Goal: Task Accomplishment & Management: Manage account settings

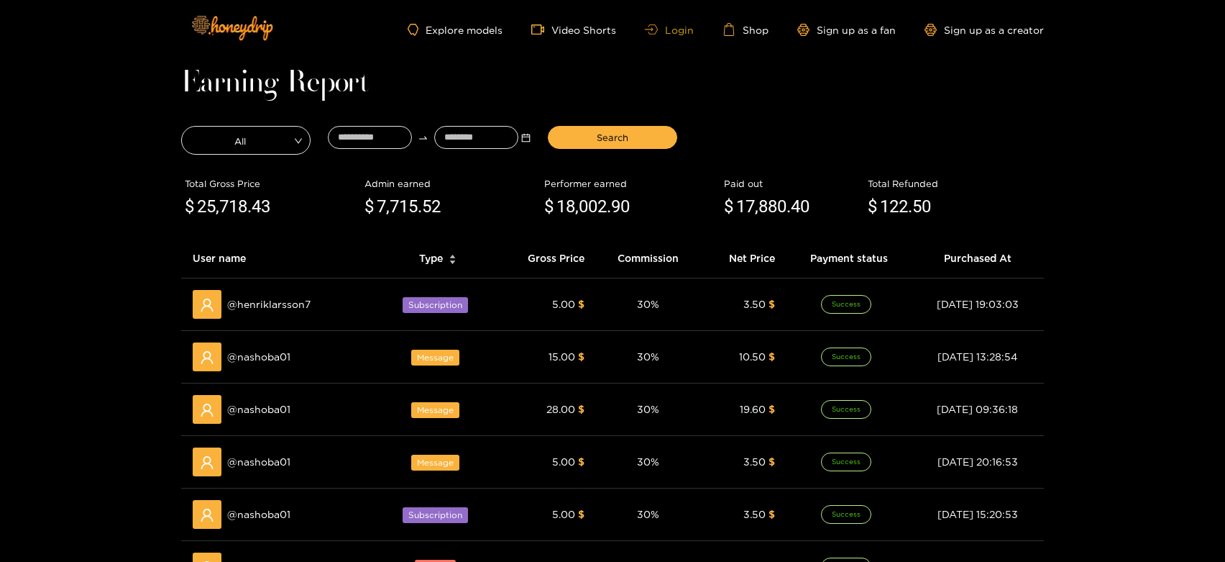
click at [675, 31] on link "Login" at bounding box center [669, 29] width 49 height 11
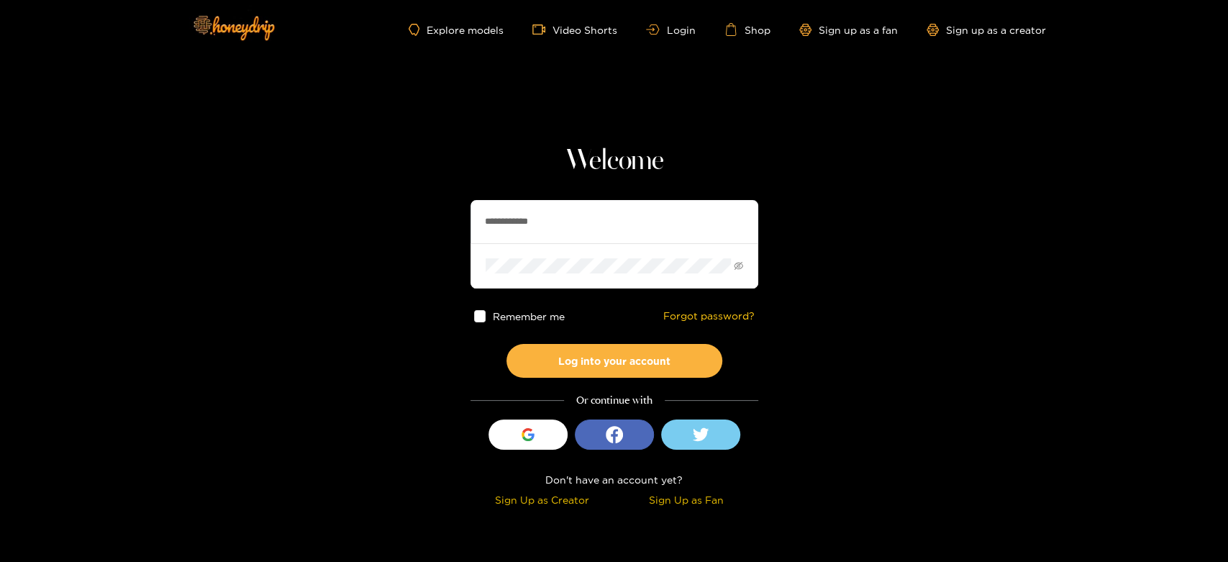
paste input "text"
drag, startPoint x: 580, startPoint y: 229, endPoint x: 454, endPoint y: 212, distance: 126.9
click at [454, 212] on section "**********" at bounding box center [614, 255] width 1228 height 511
type input "*******"
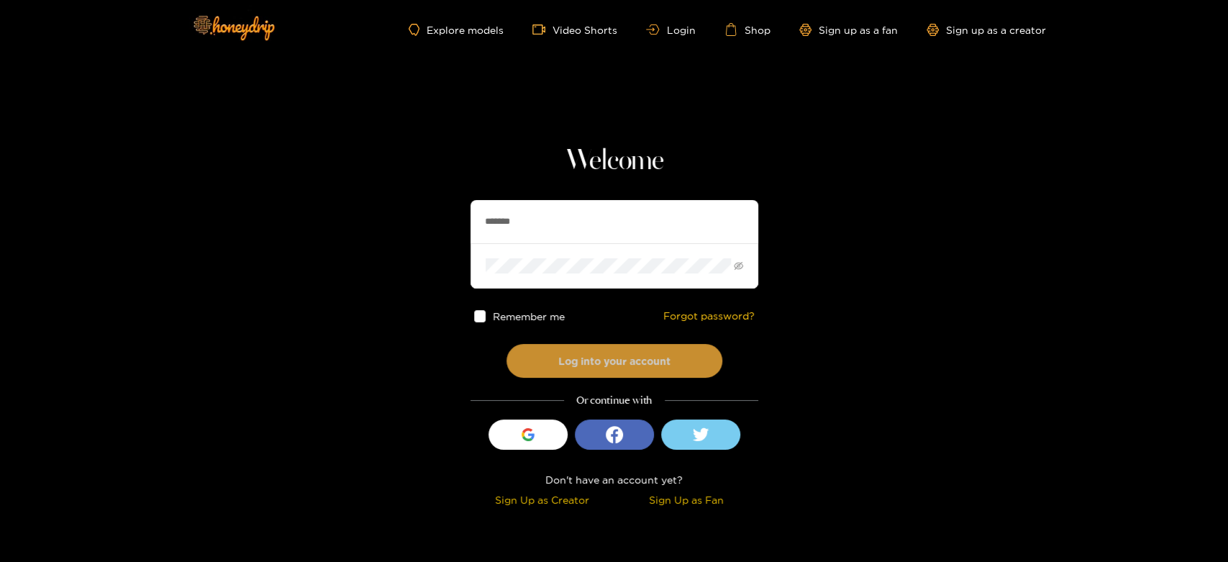
click at [585, 375] on button "Log into your account" at bounding box center [614, 361] width 216 height 34
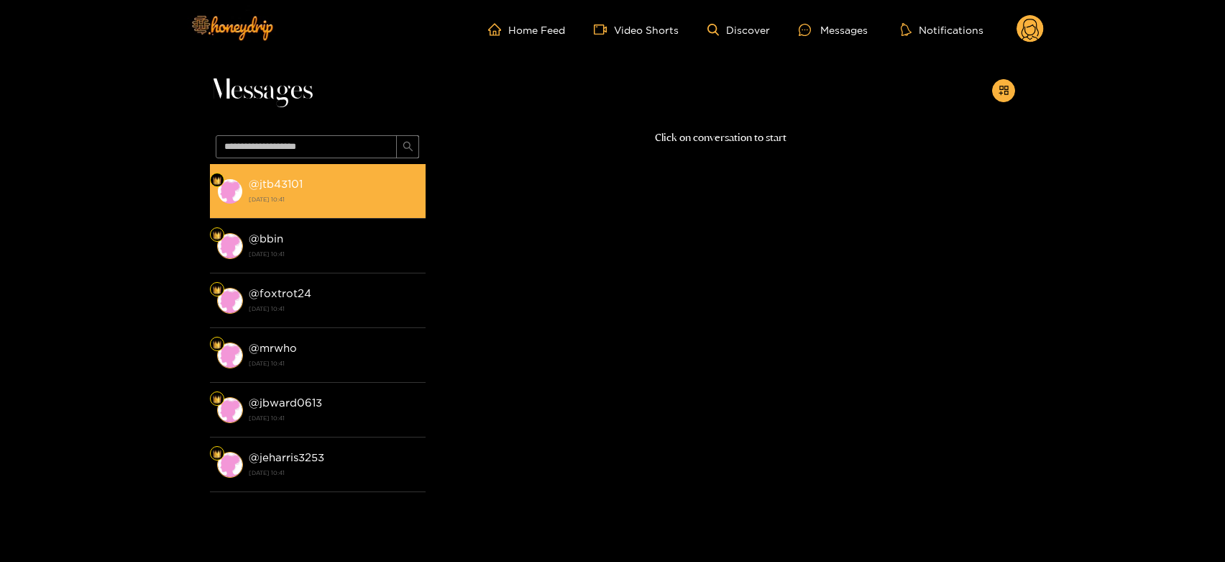
click at [395, 199] on strong "[DATE] 10:41" at bounding box center [334, 199] width 170 height 13
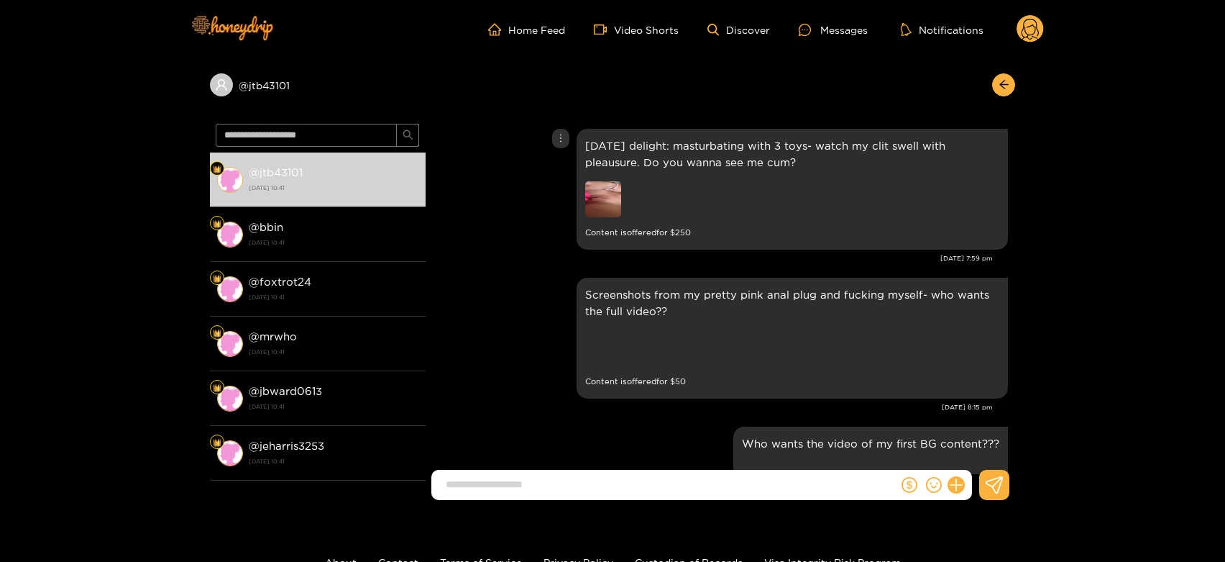
scroll to position [2840, 0]
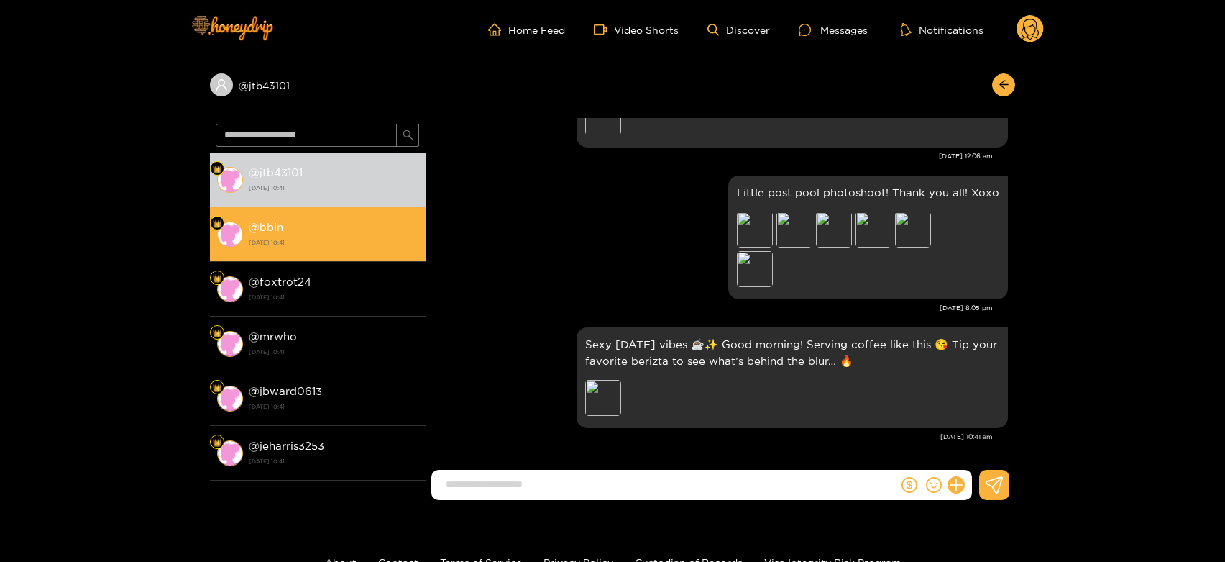
click at [329, 245] on strong "[DATE] 10:41" at bounding box center [334, 242] width 170 height 13
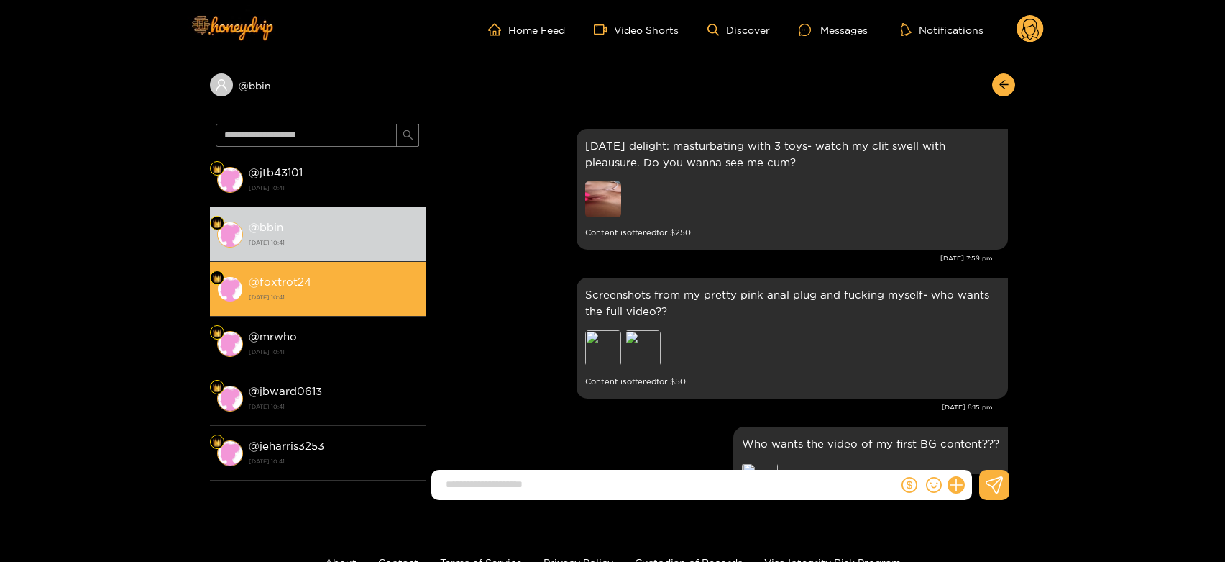
scroll to position [2840, 0]
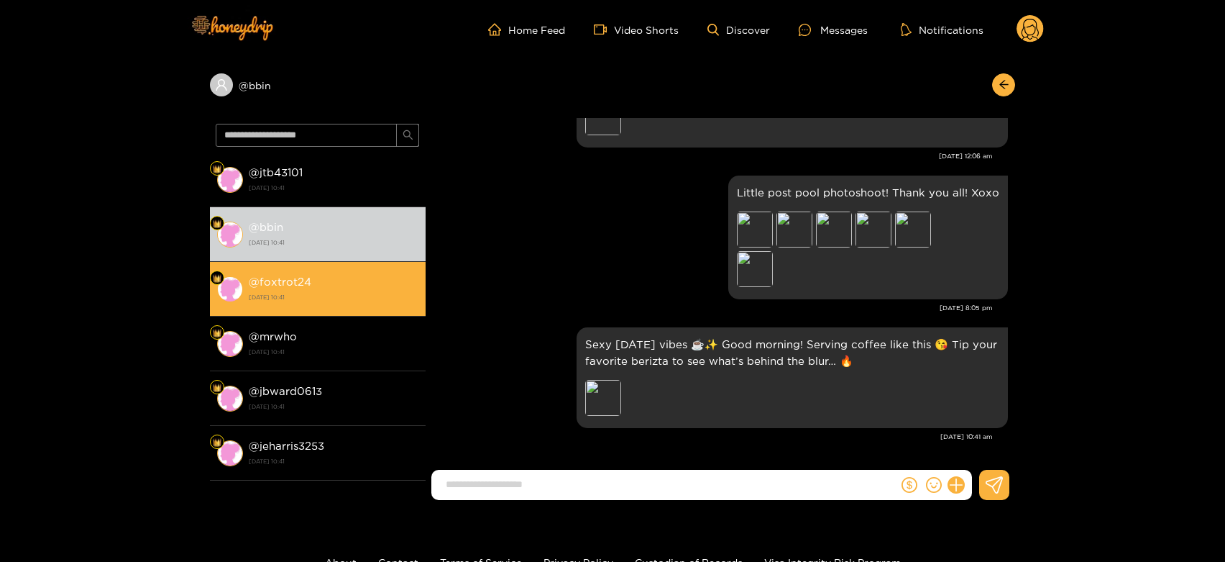
click at [325, 301] on strong "[DATE] 10:41" at bounding box center [334, 297] width 170 height 13
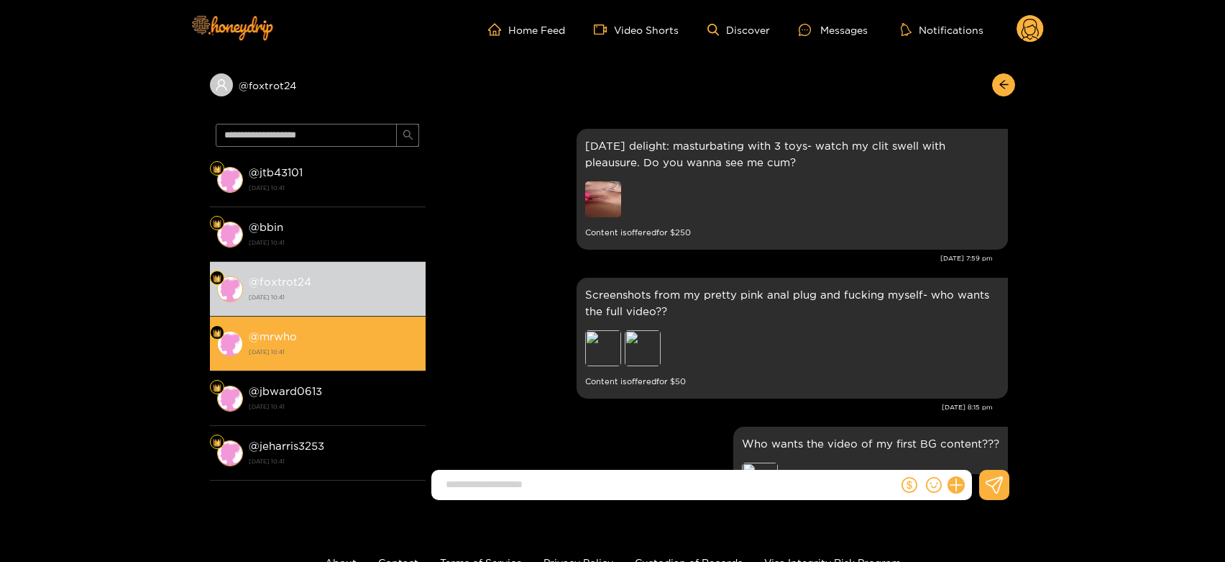
scroll to position [2840, 0]
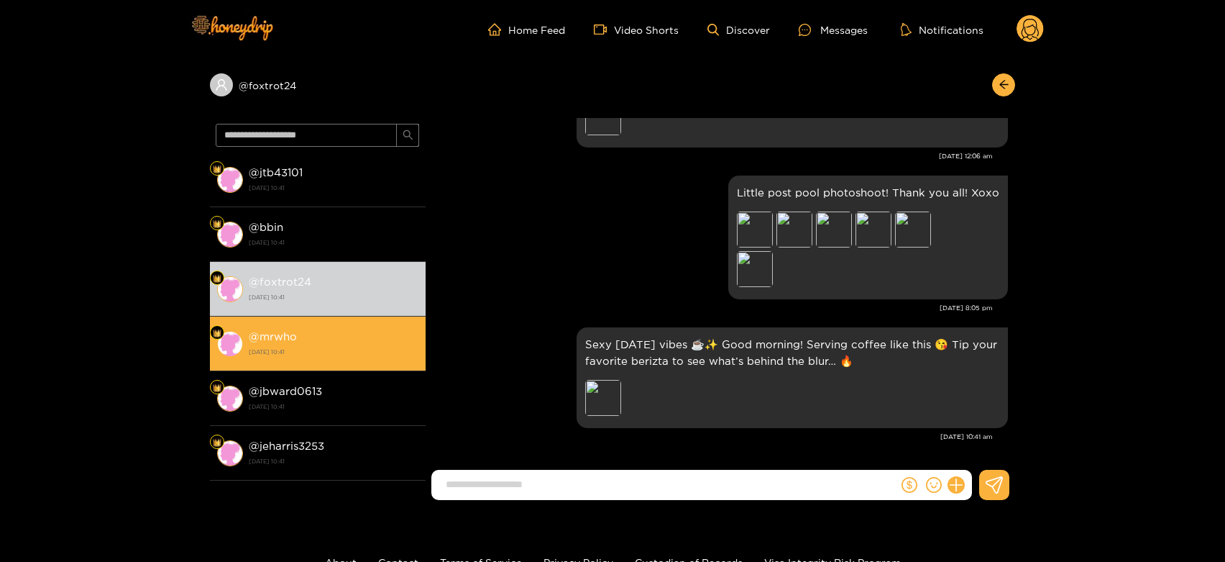
click at [344, 345] on strong "[DATE] 10:41" at bounding box center [334, 351] width 170 height 13
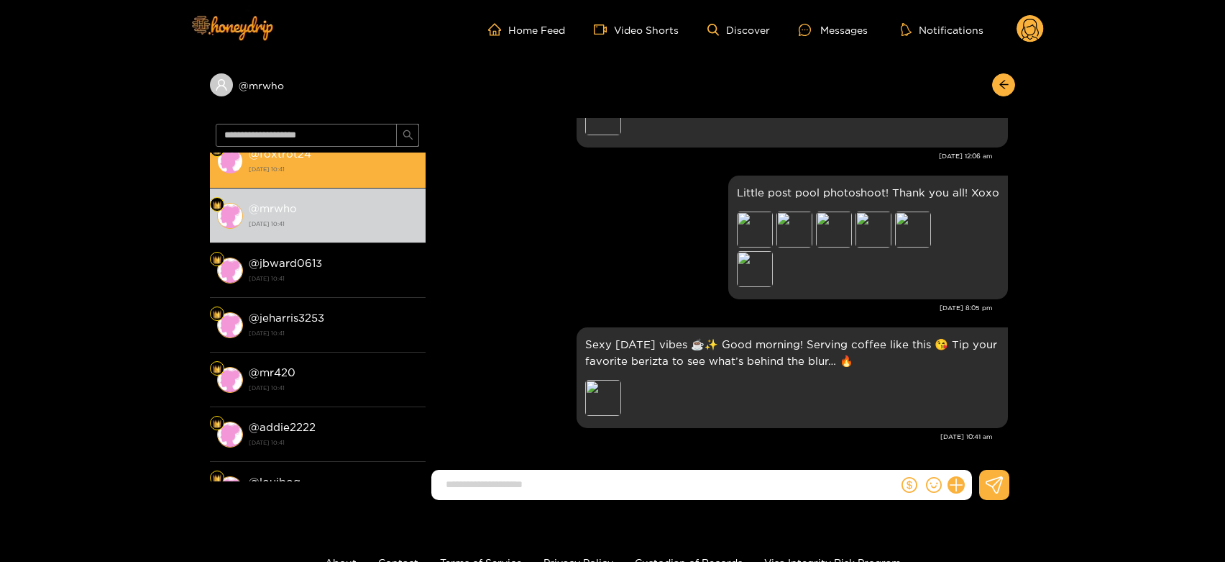
scroll to position [160, 0]
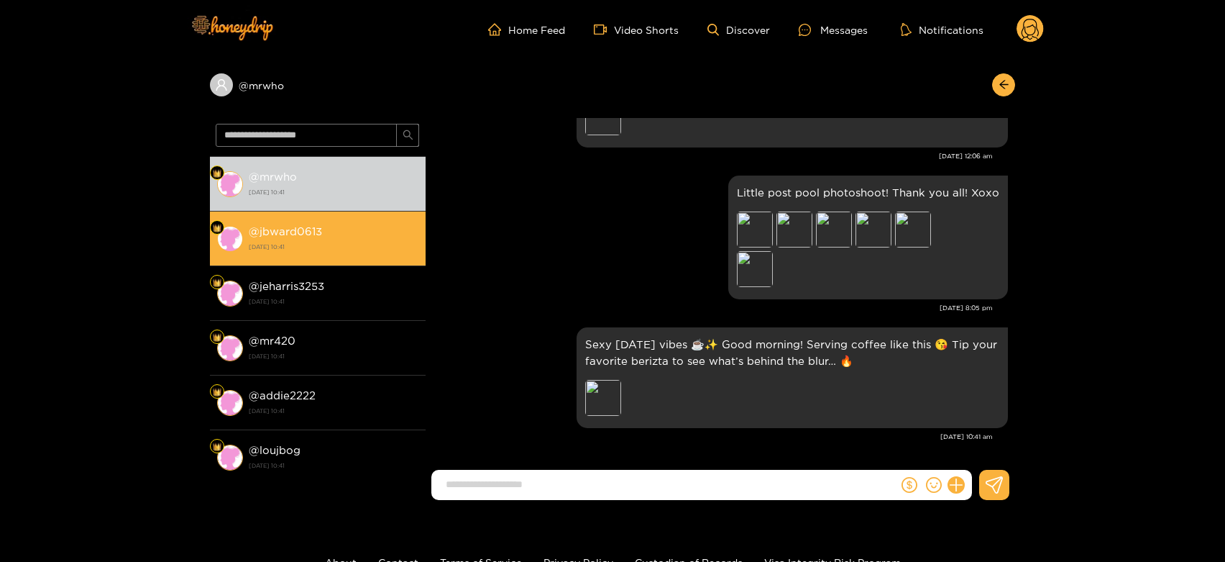
click at [343, 234] on div "@ jbward0613 [DATE] 10:41" at bounding box center [334, 238] width 170 height 32
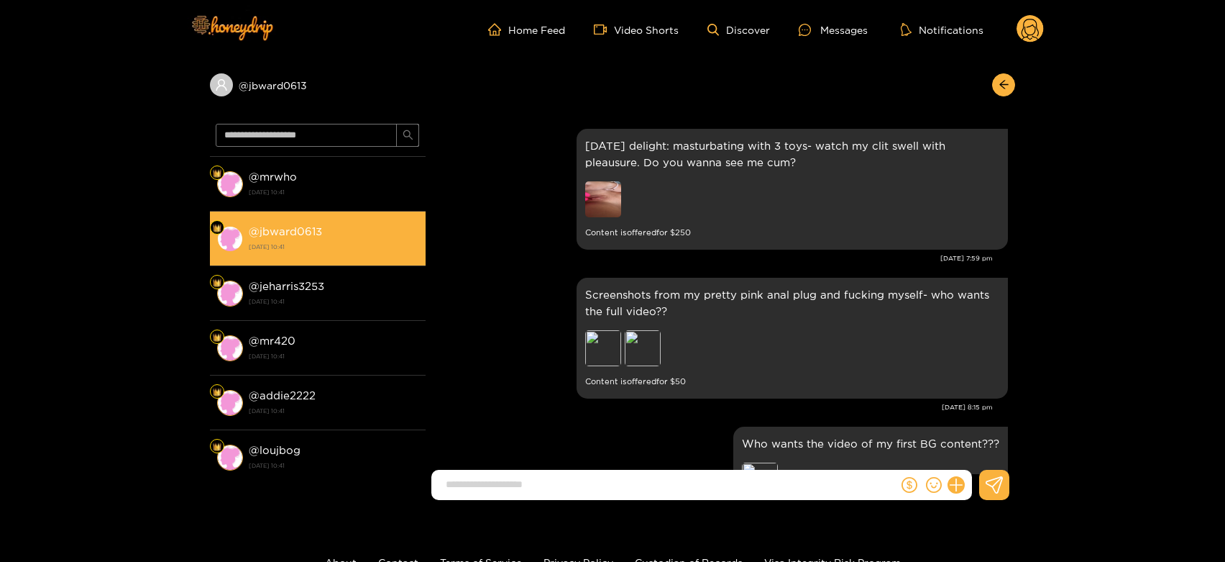
scroll to position [2840, 0]
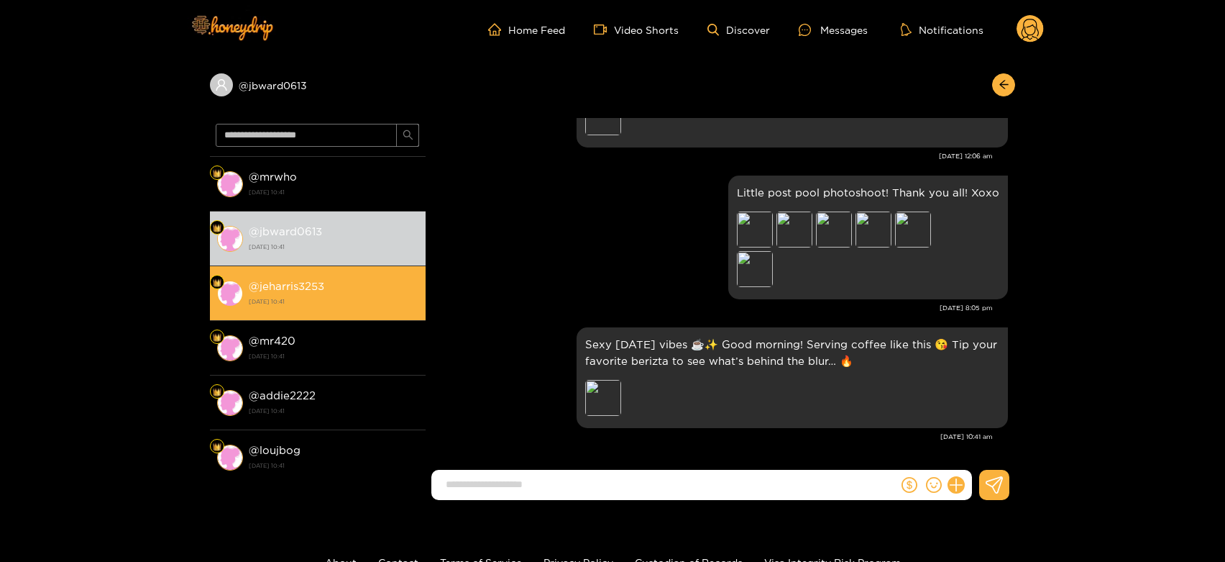
click at [337, 273] on li "@ jeharris3253 [DATE] 10:41" at bounding box center [318, 293] width 216 height 55
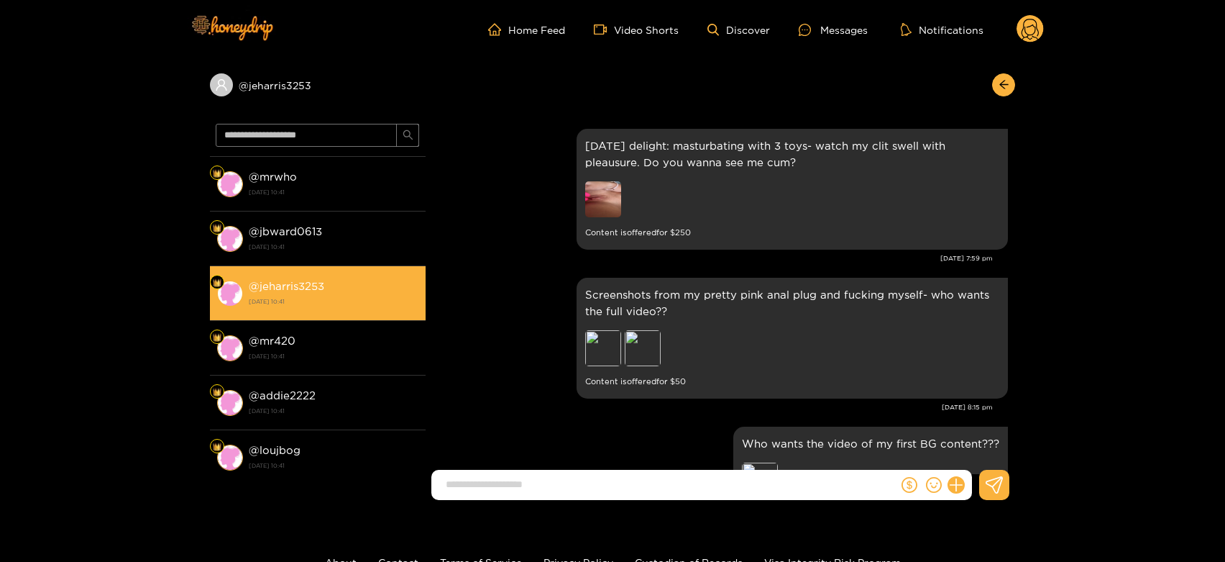
scroll to position [2840, 0]
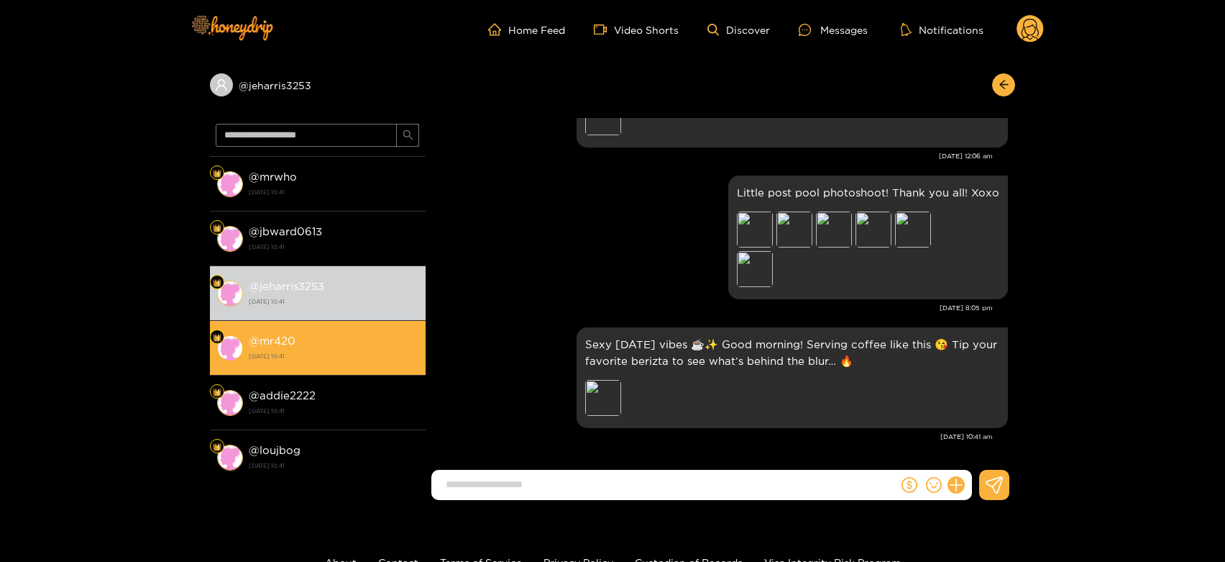
click at [334, 347] on div "@ mr420 [DATE] 10:41" at bounding box center [334, 348] width 170 height 32
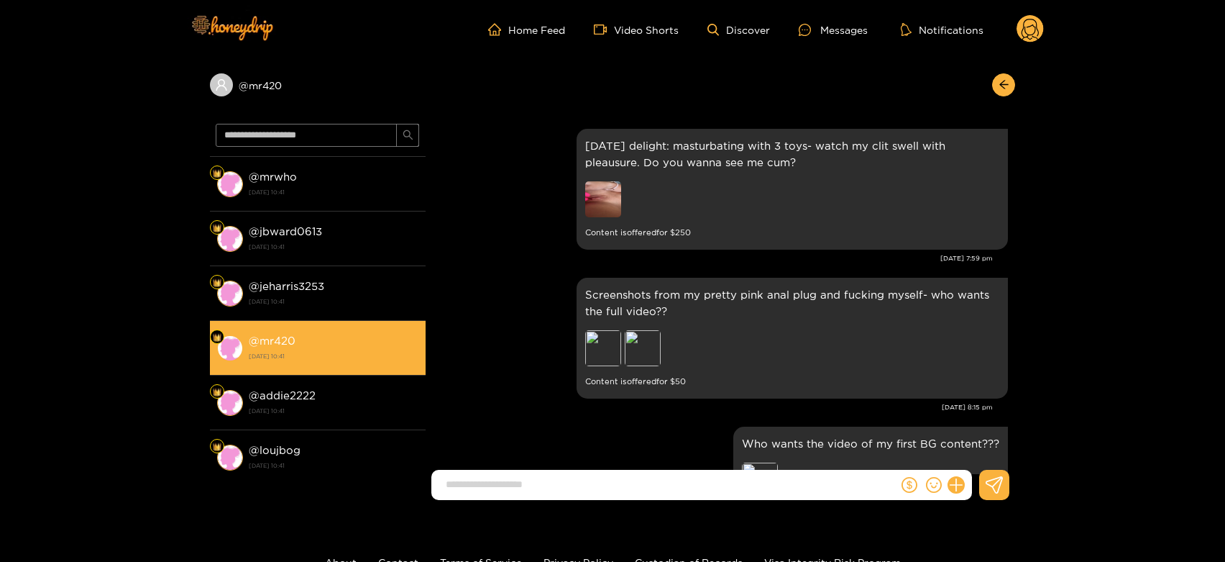
scroll to position [2840, 0]
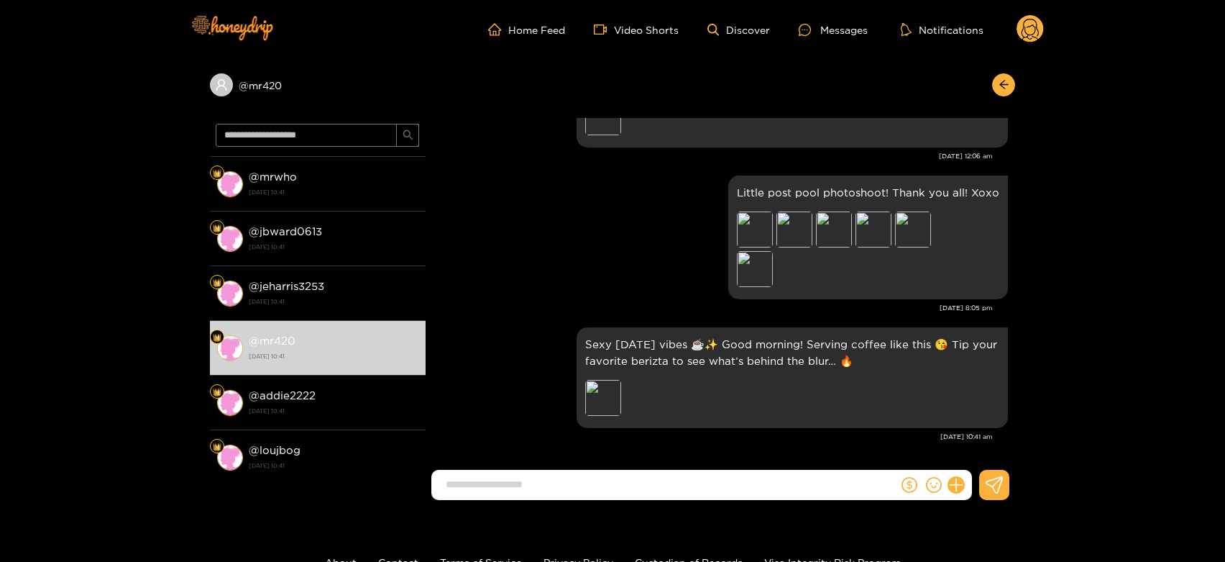
click at [1038, 22] on circle at bounding box center [1030, 28] width 27 height 27
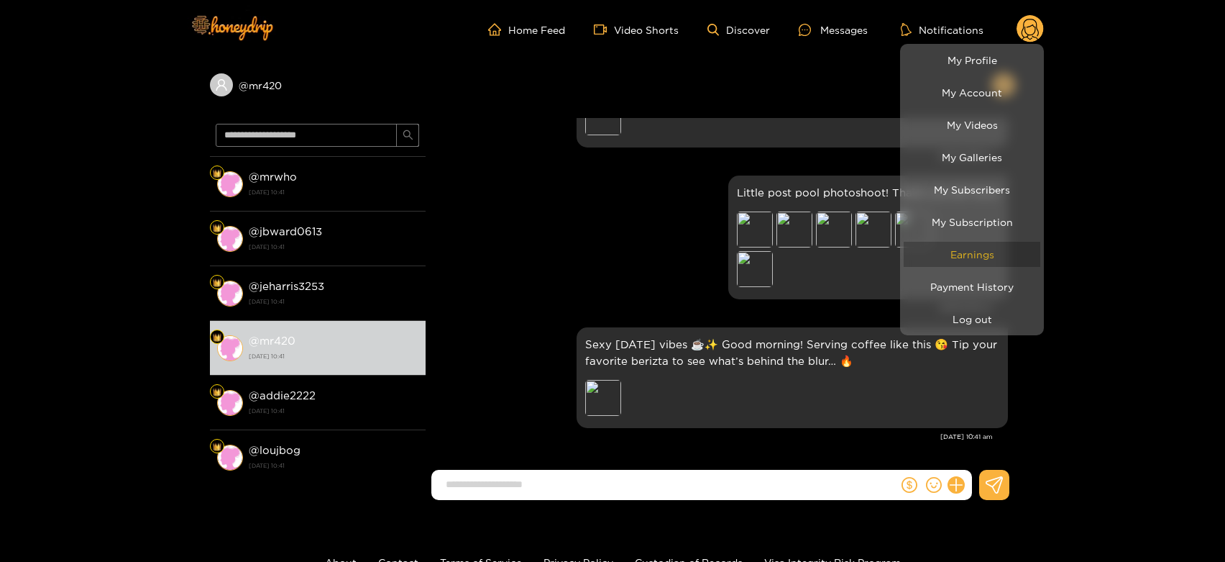
click at [972, 257] on link "Earnings" at bounding box center [972, 254] width 137 height 25
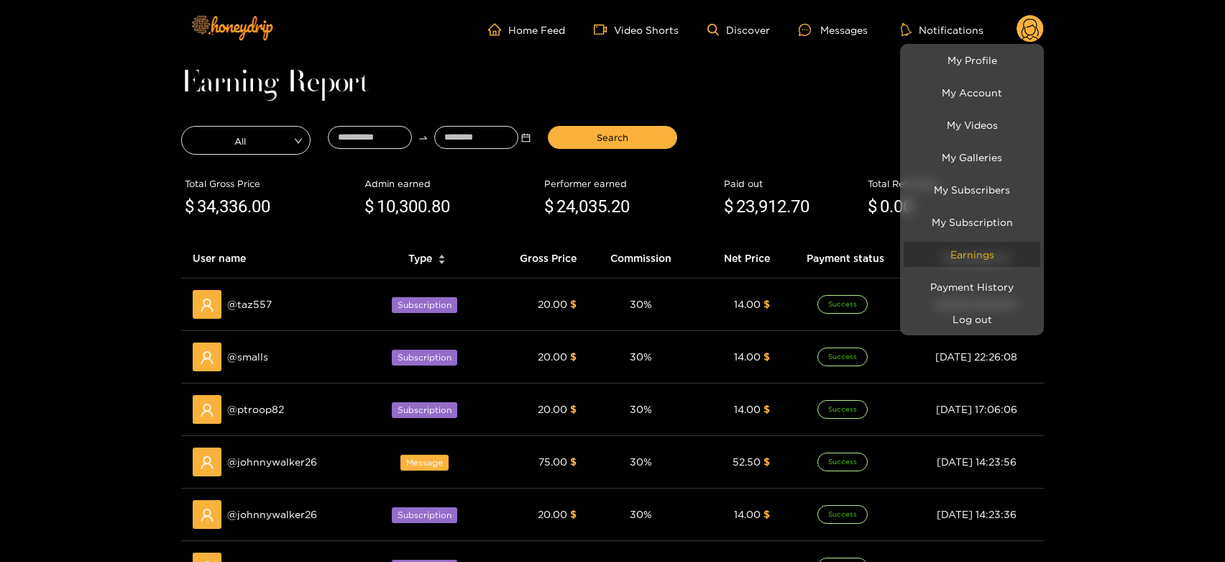
click at [972, 257] on link "Earnings" at bounding box center [972, 254] width 137 height 25
click at [251, 465] on div at bounding box center [612, 281] width 1225 height 562
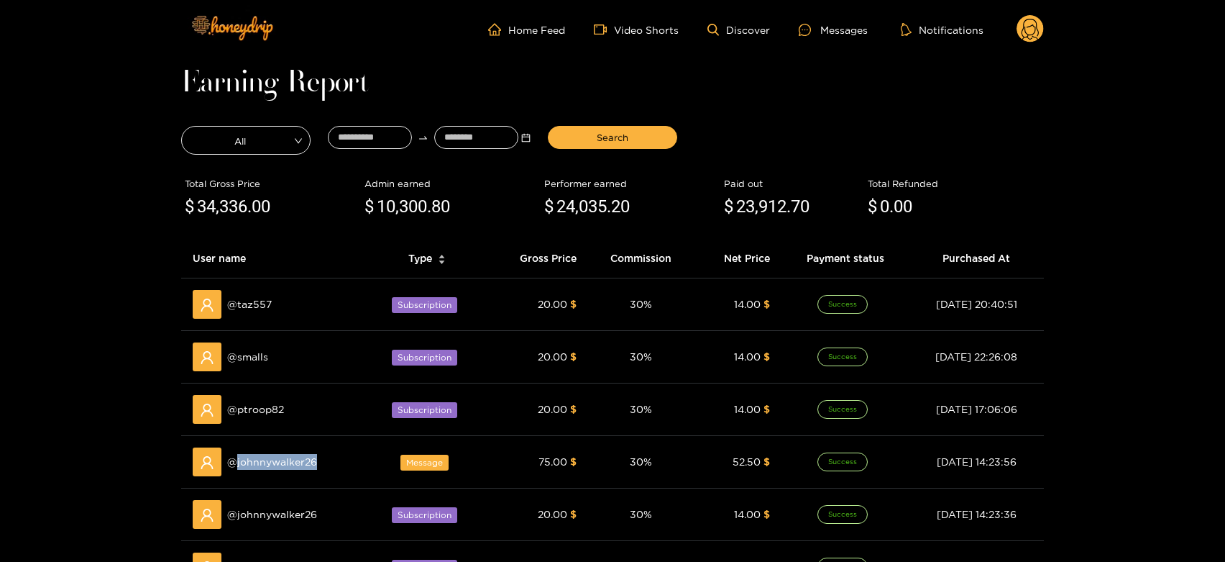
click at [251, 465] on span "@ johnnywalker26" at bounding box center [272, 462] width 90 height 16
copy span "johnnywalker26"
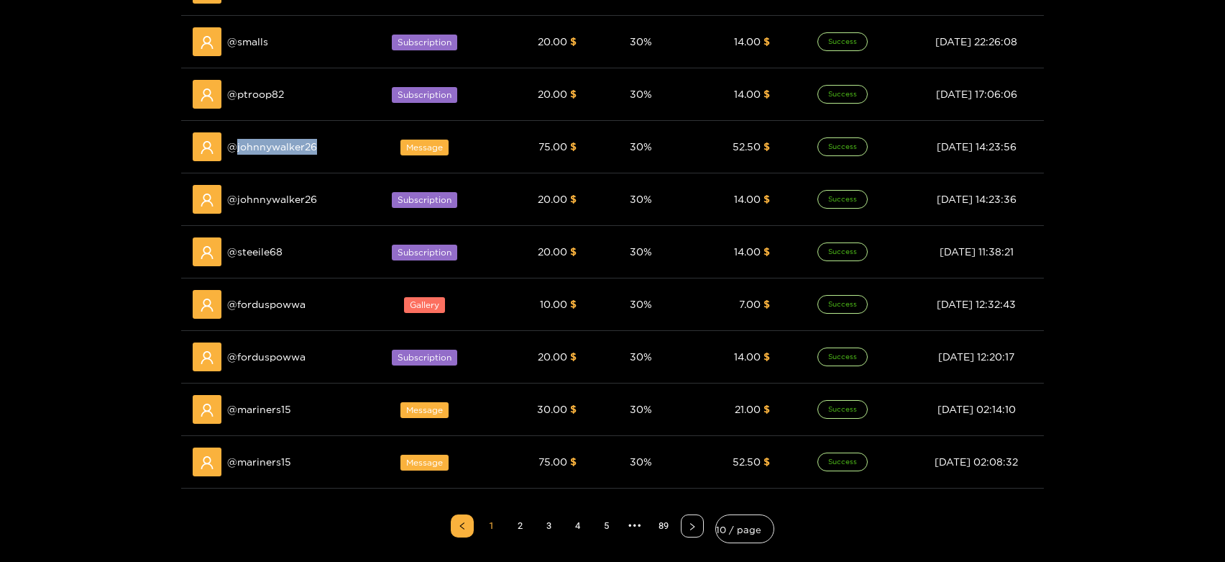
scroll to position [319, 0]
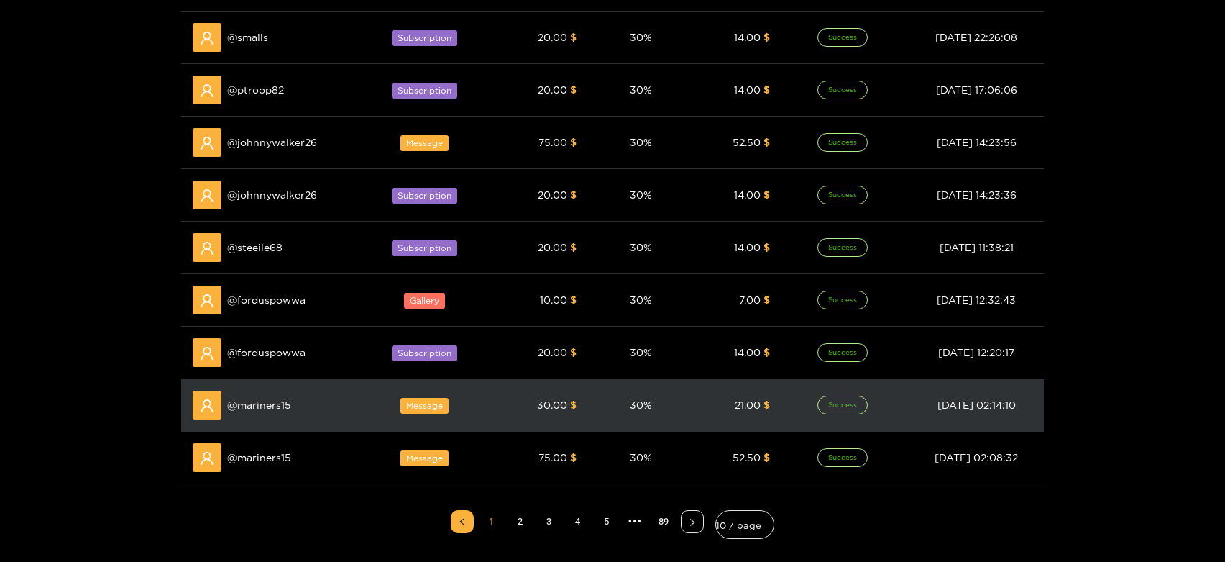
click at [268, 410] on span "@ mariners15" at bounding box center [259, 405] width 64 height 16
copy span "mariners15"
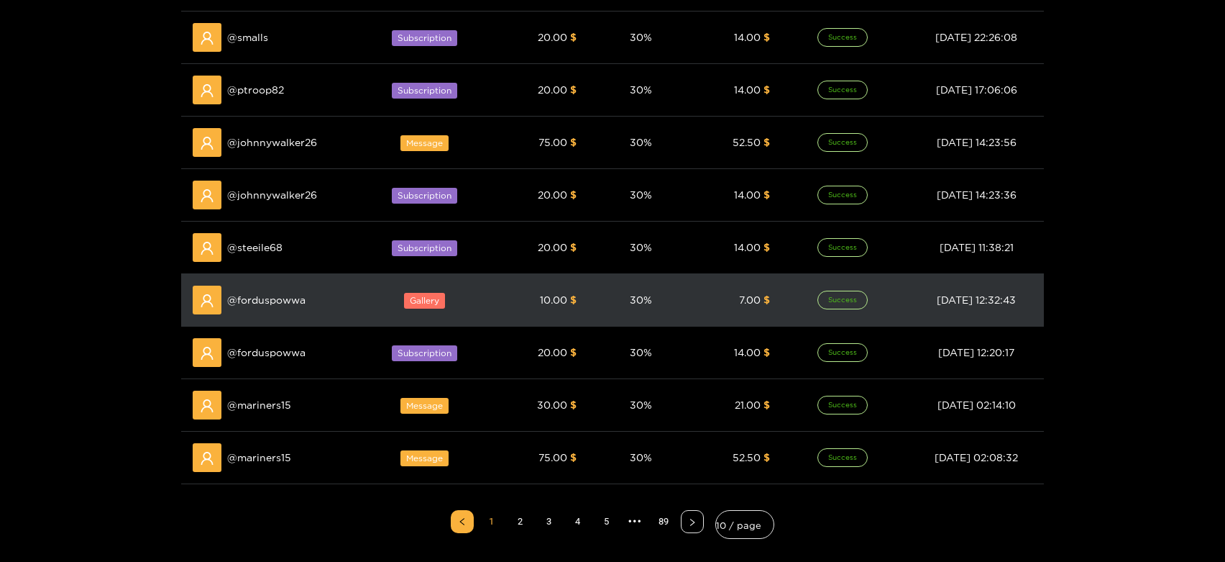
click at [261, 299] on span "@ forduspowwa" at bounding box center [266, 300] width 78 height 16
copy span "forduspowwa"
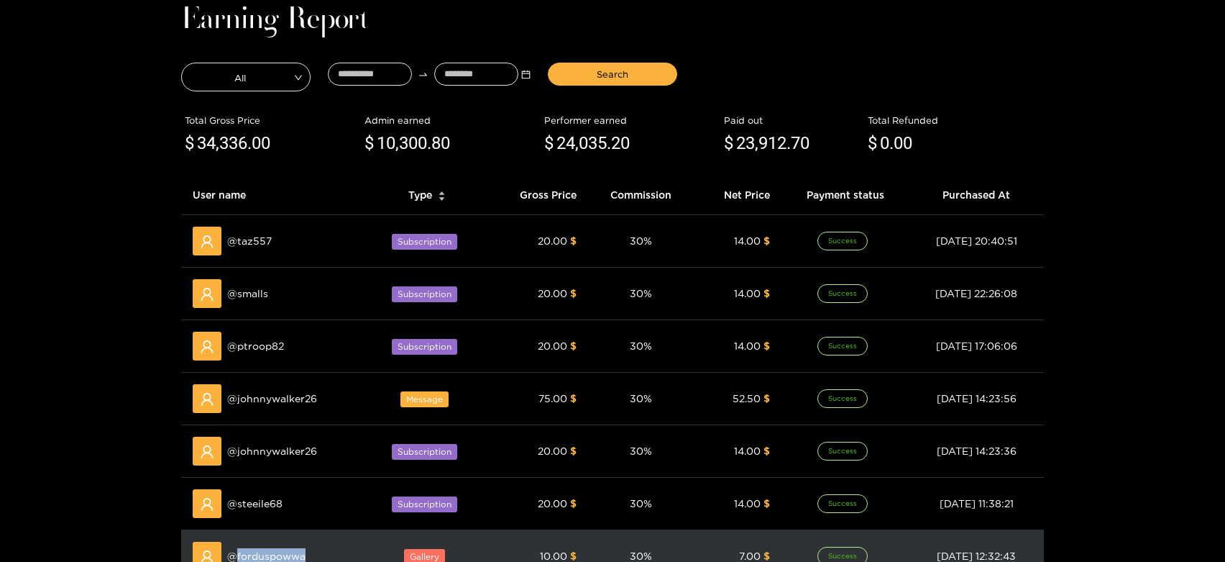
scroll to position [0, 0]
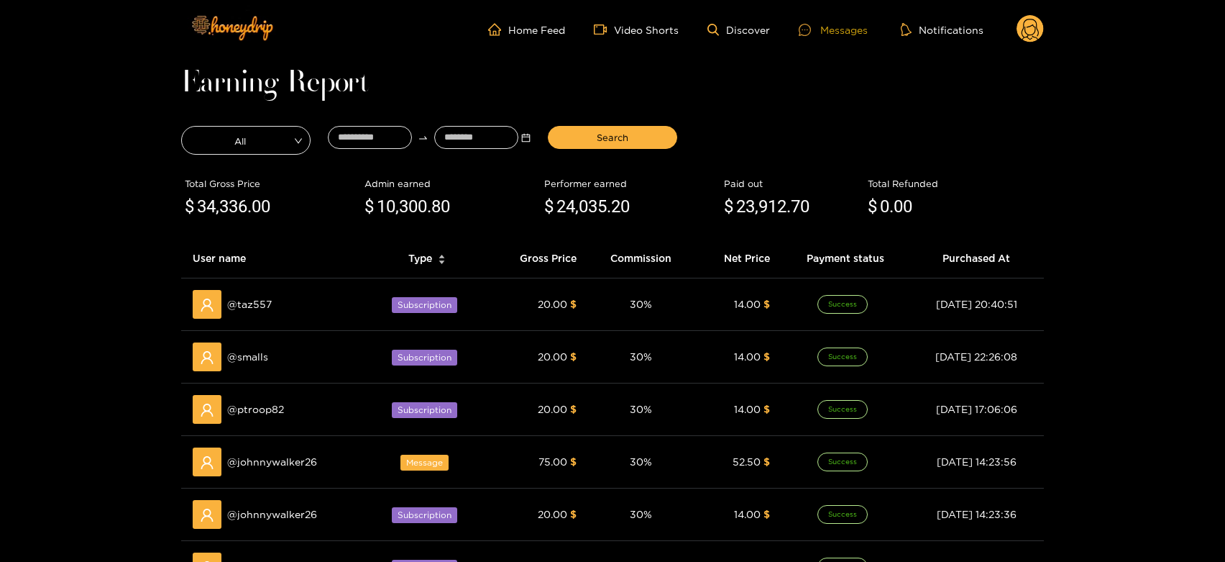
click at [811, 24] on icon at bounding box center [805, 30] width 12 height 12
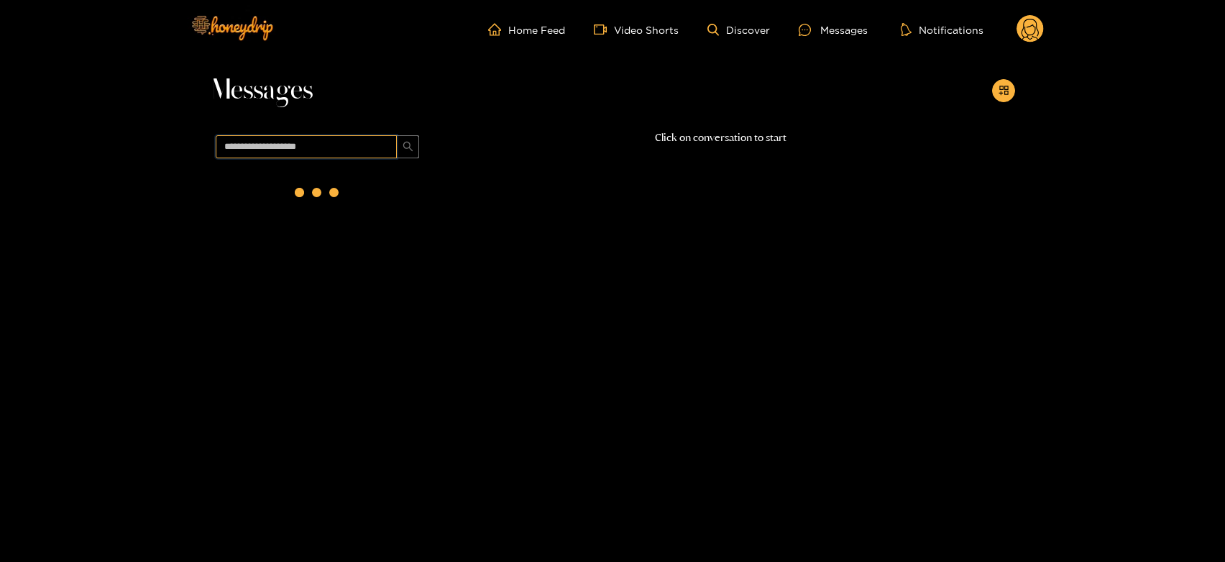
click at [333, 142] on input "text" at bounding box center [306, 146] width 181 height 23
paste input "**********"
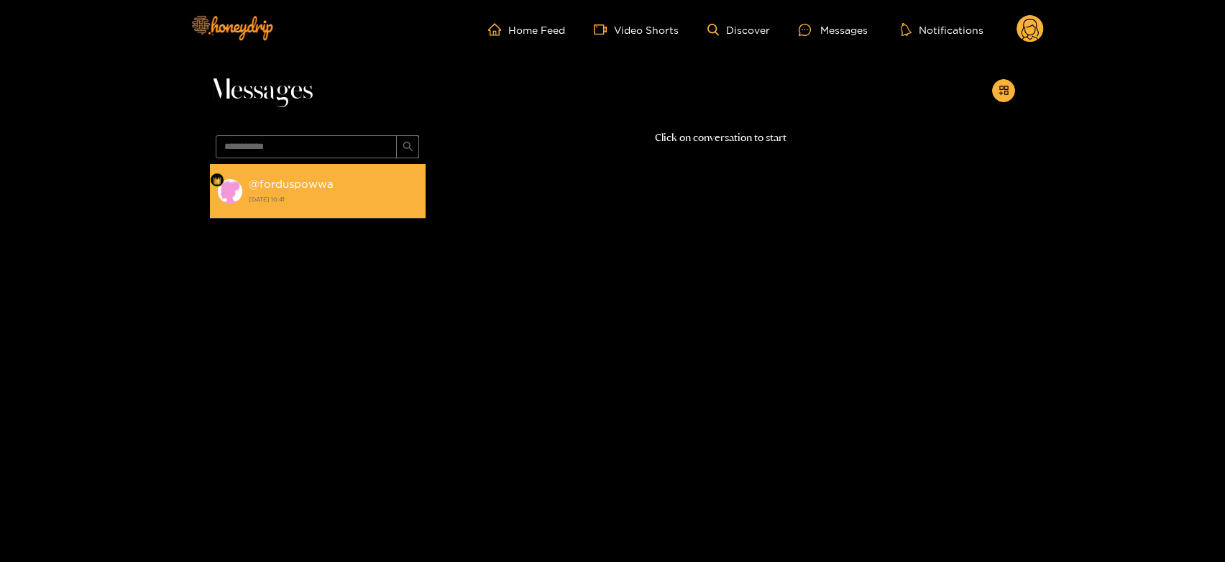
click at [316, 196] on strong "[DATE] 10:41" at bounding box center [334, 199] width 170 height 13
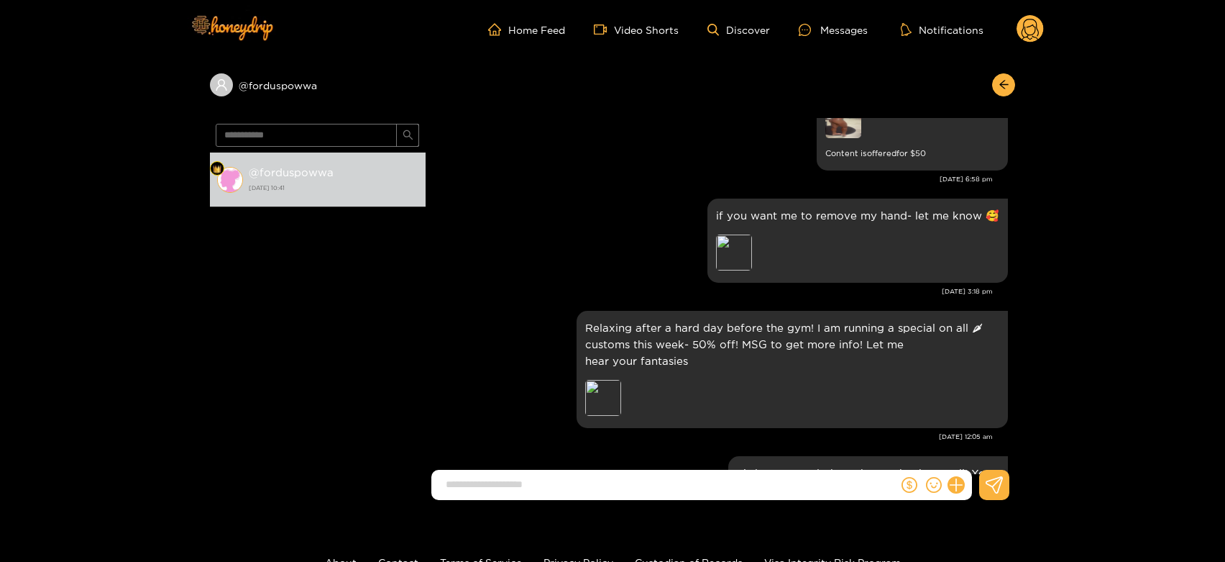
scroll to position [2467, 0]
click at [296, 125] on input "**********" at bounding box center [306, 135] width 181 height 23
paste input "text"
type input "**********"
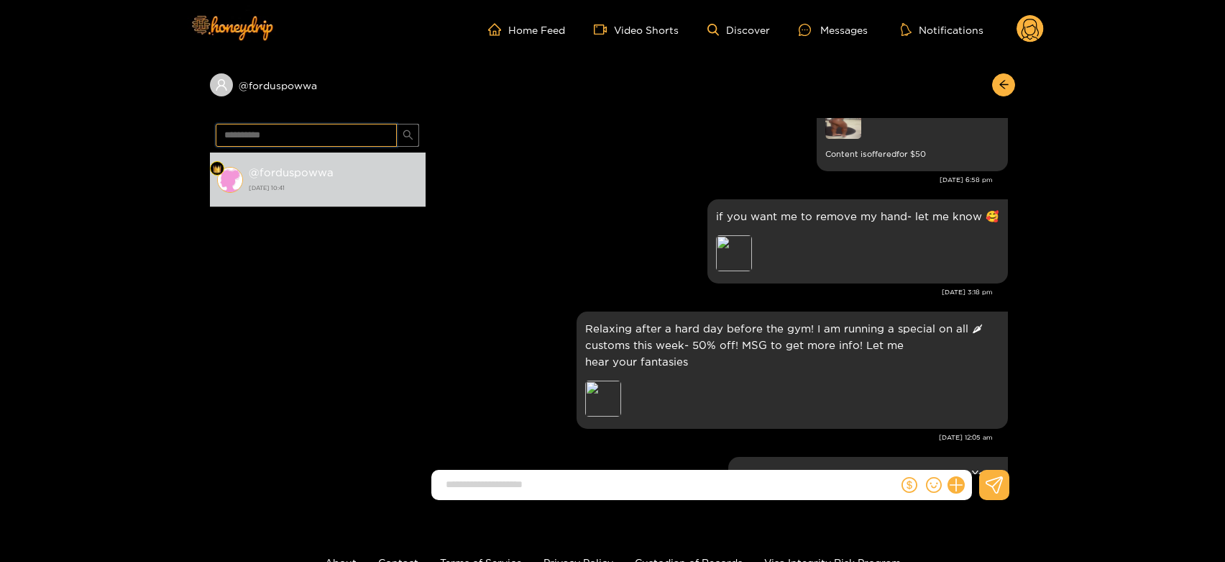
scroll to position [0, 0]
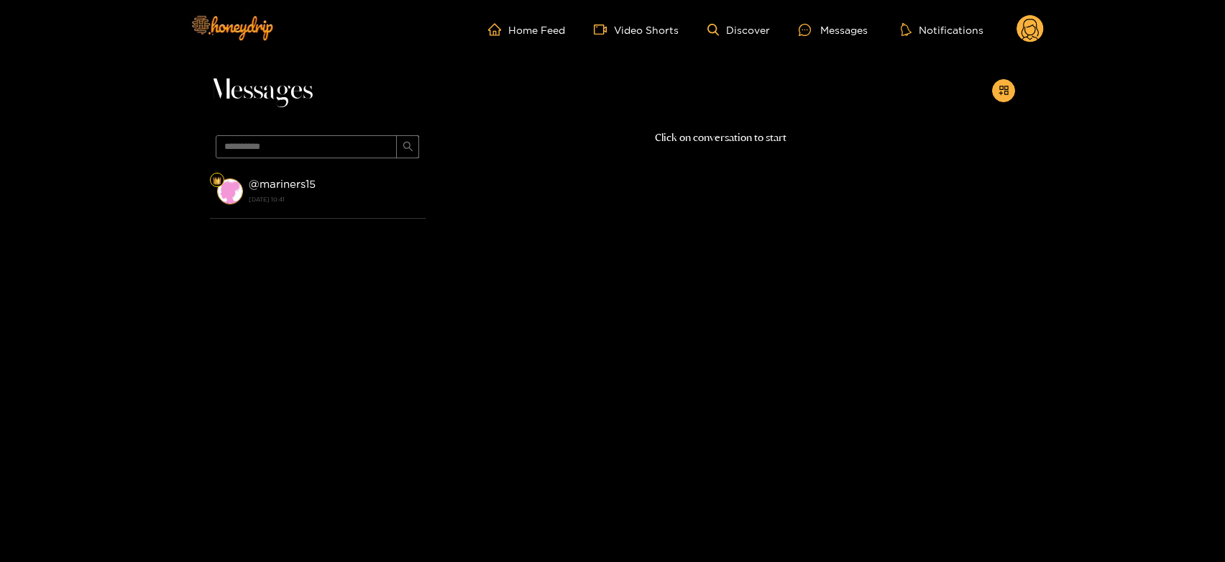
click at [365, 199] on strong "[DATE] 10:41" at bounding box center [334, 199] width 170 height 13
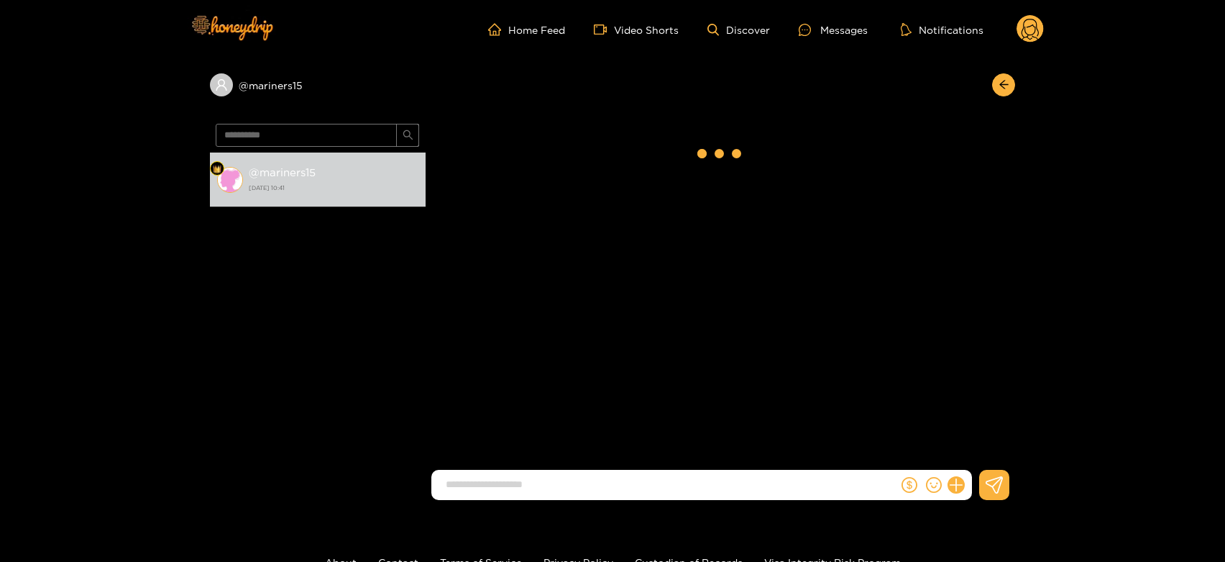
scroll to position [2116, 0]
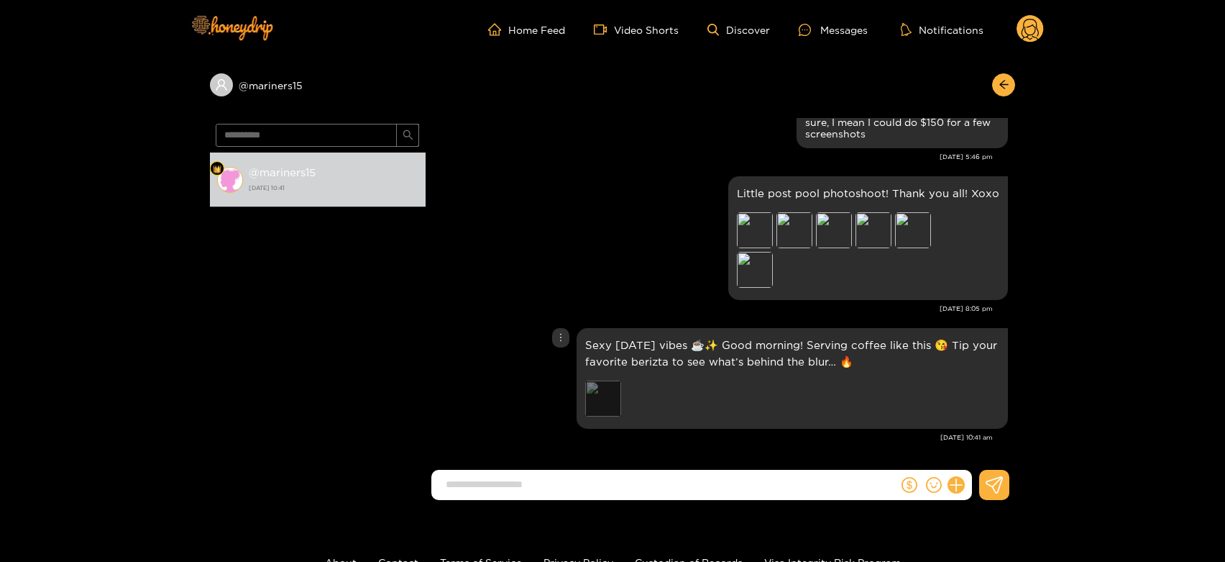
click at [596, 393] on div "Preview" at bounding box center [603, 398] width 36 height 36
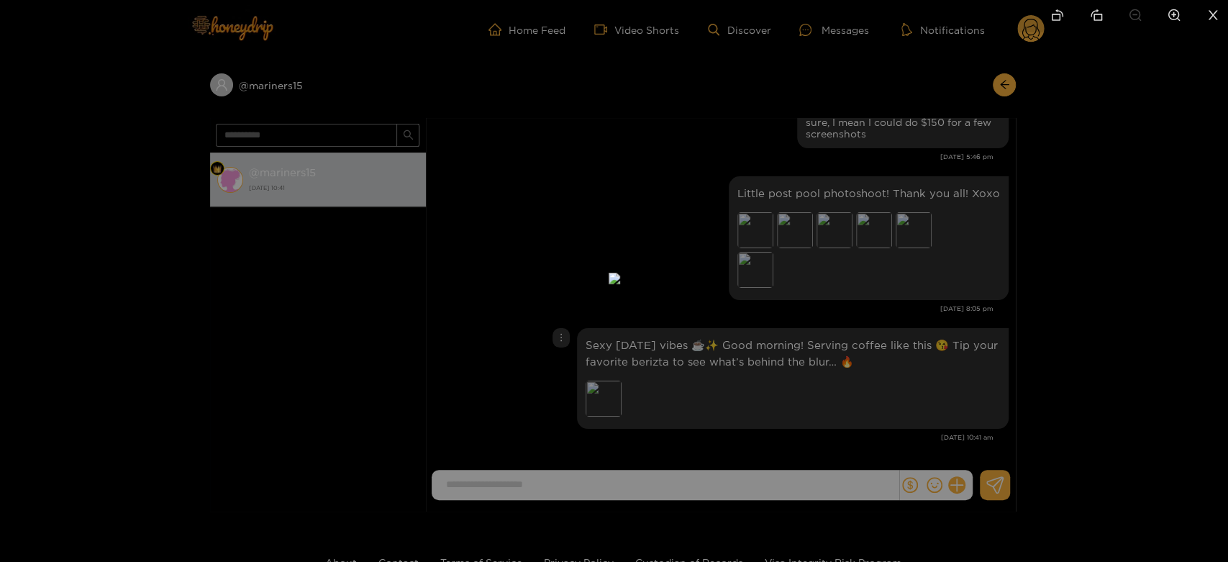
click at [882, 354] on div at bounding box center [614, 281] width 1228 height 562
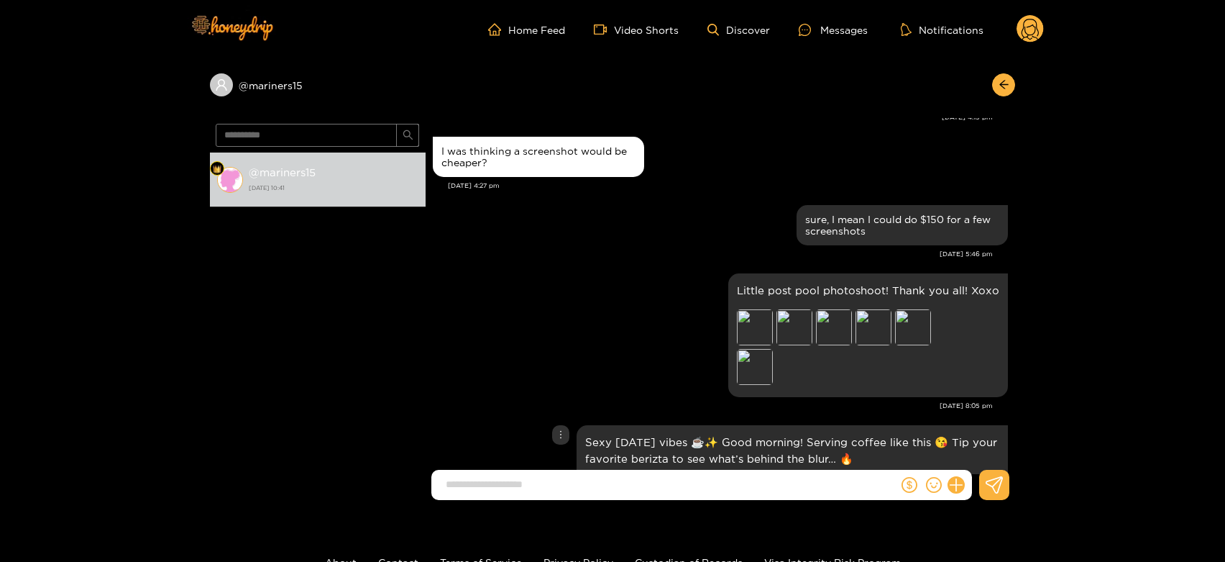
scroll to position [2014, 0]
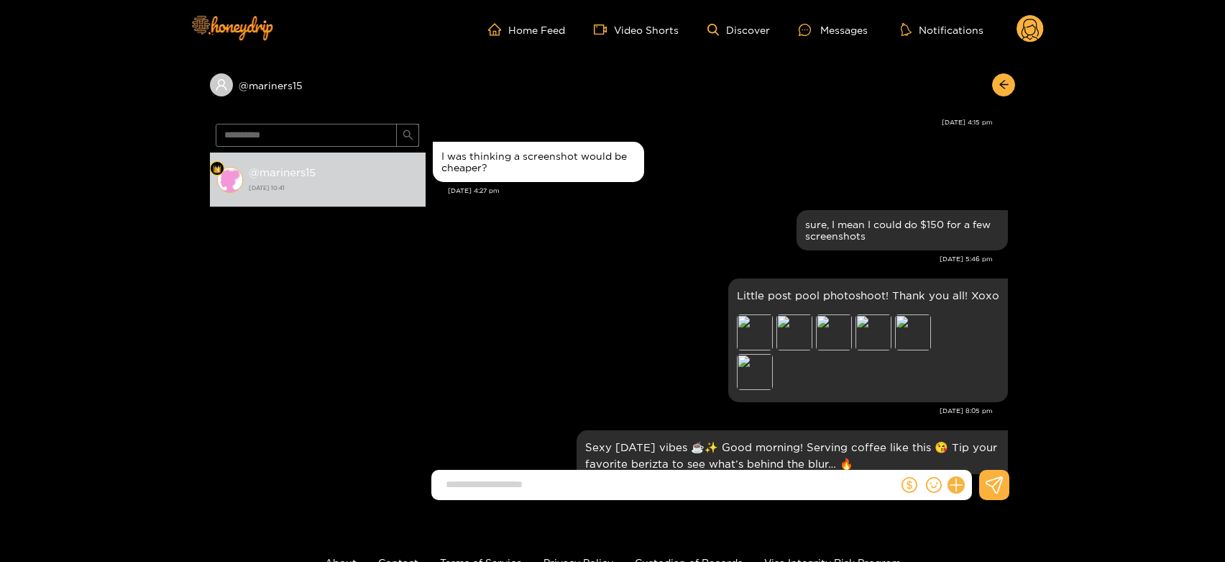
click at [1041, 16] on icon at bounding box center [1030, 29] width 27 height 29
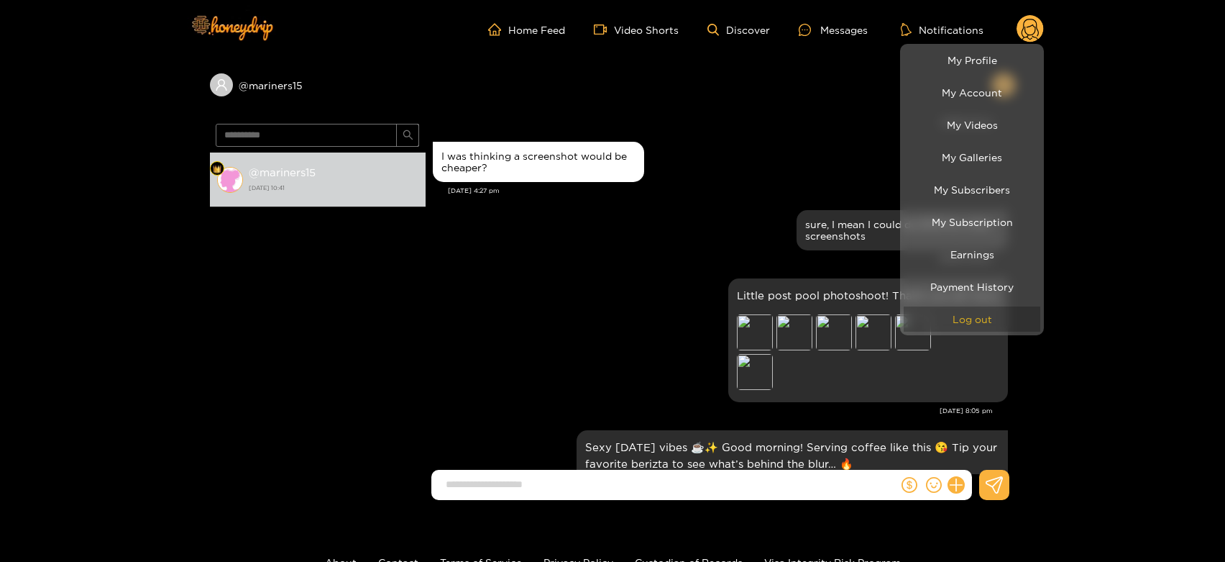
click at [949, 322] on button "Log out" at bounding box center [972, 318] width 137 height 25
